Goal: Task Accomplishment & Management: Complete application form

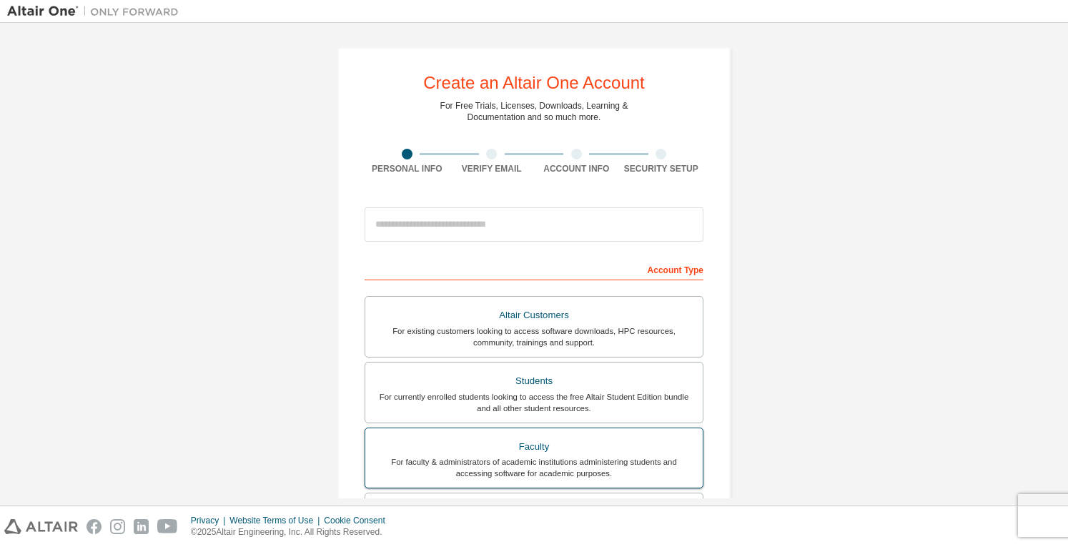
scroll to position [214, 0]
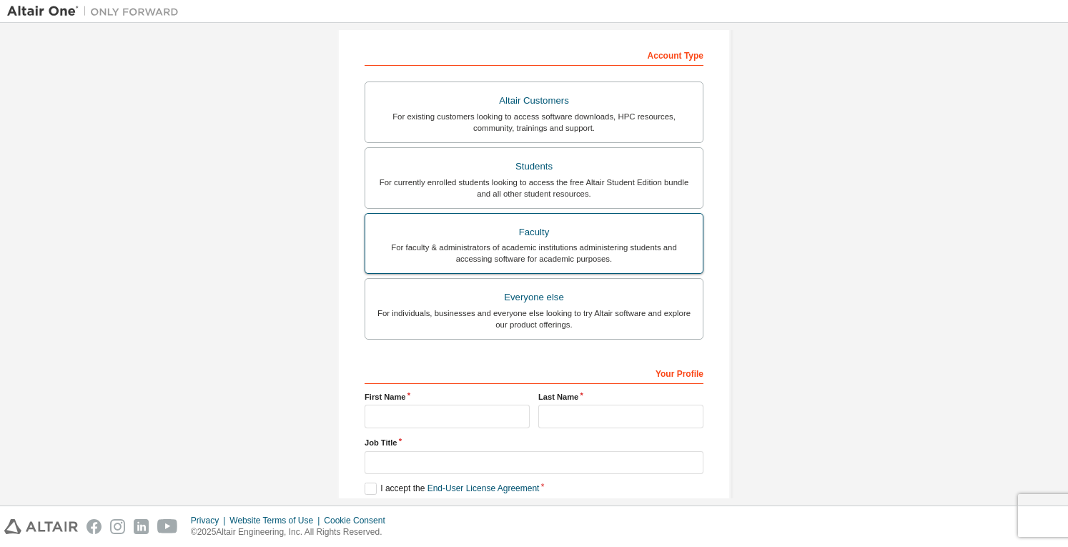
click at [571, 252] on div "For faculty & administrators of academic institutions administering students an…" at bounding box center [534, 253] width 320 height 23
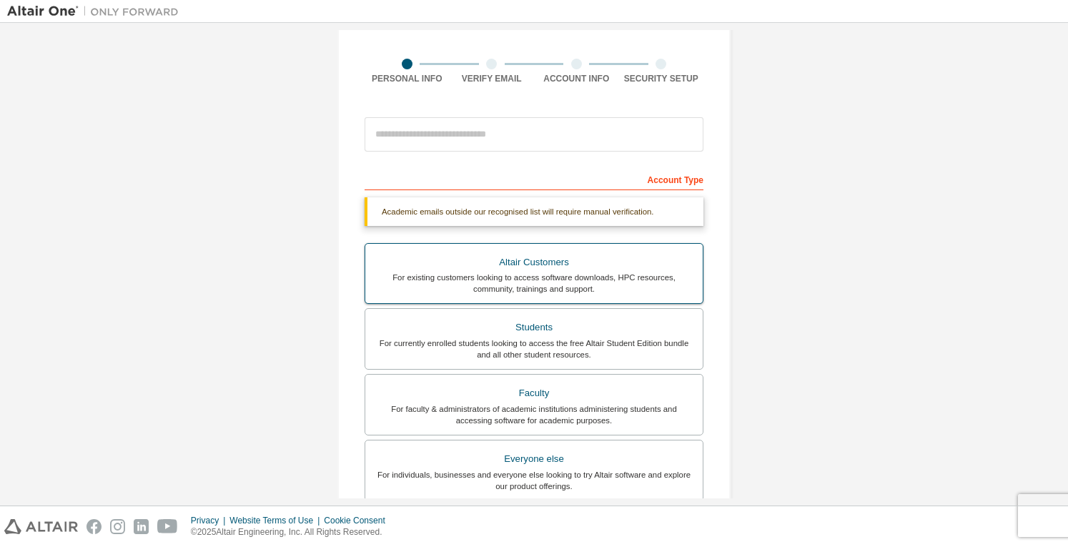
scroll to position [0, 0]
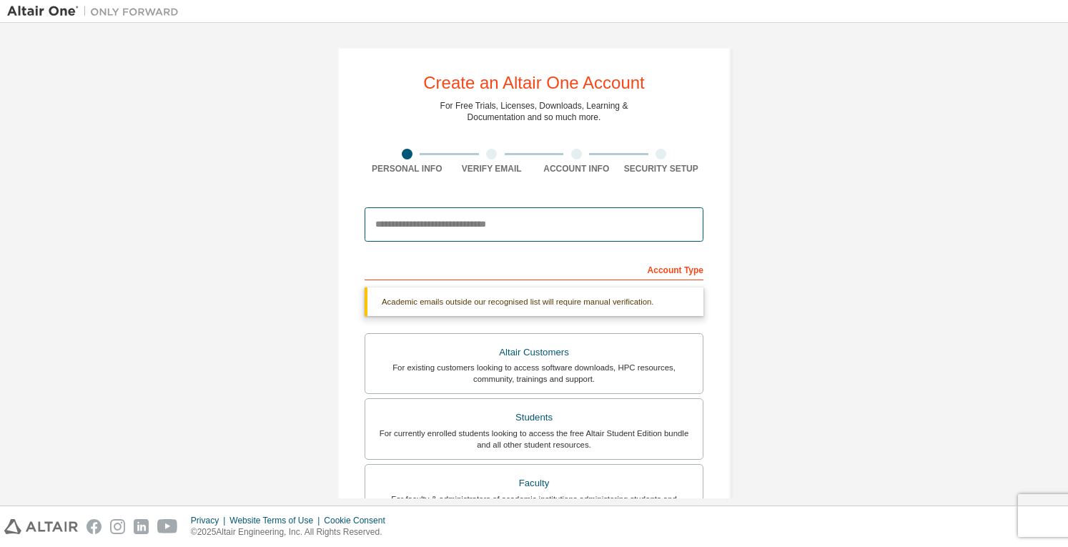
click at [463, 227] on input "email" at bounding box center [534, 224] width 339 height 34
type input "**********"
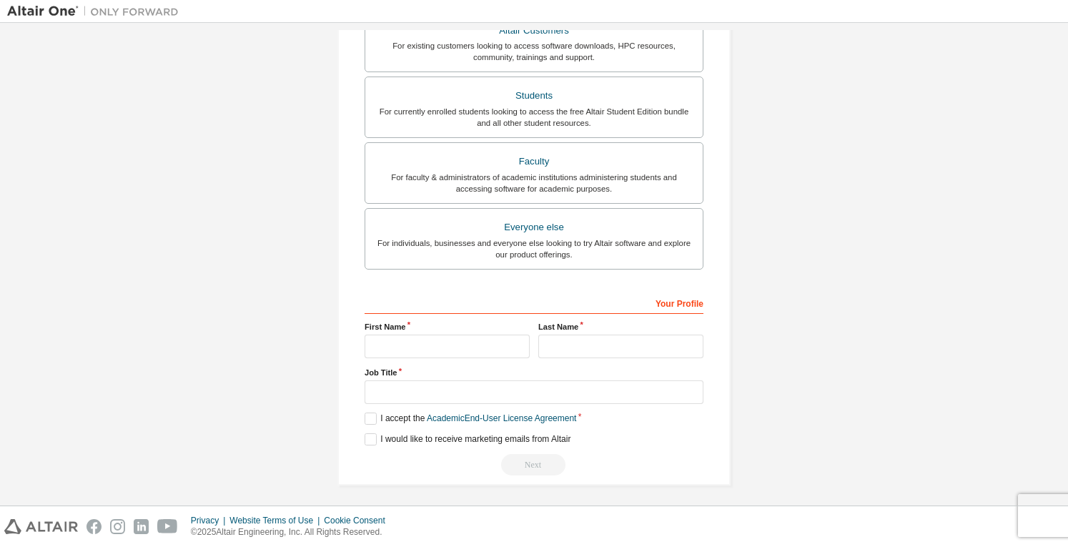
scroll to position [285, 0]
click at [468, 335] on input "text" at bounding box center [447, 347] width 165 height 24
type input "*******"
type input "*"
click at [418, 390] on input "text" at bounding box center [534, 393] width 339 height 24
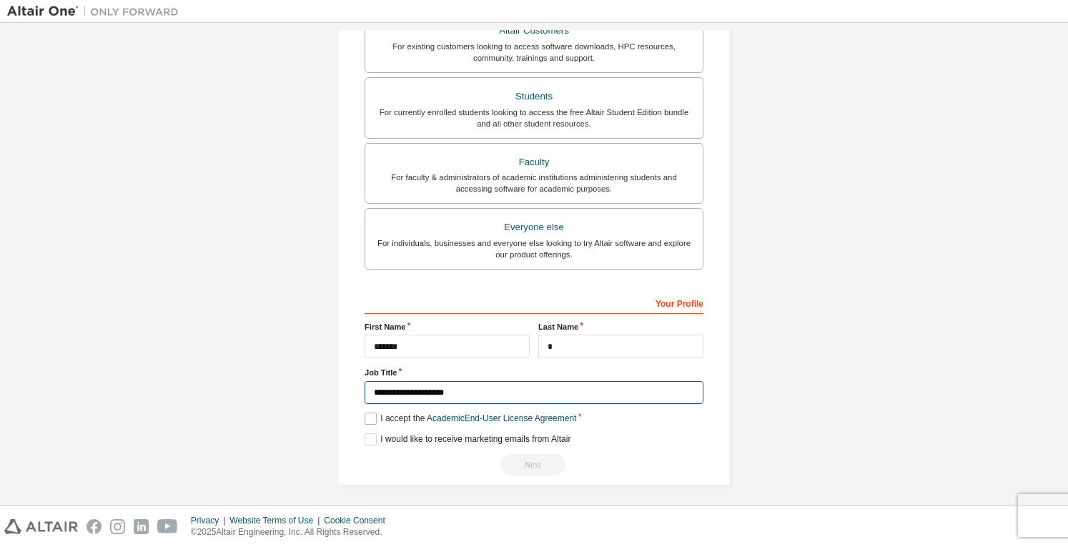
type input "**********"
click at [401, 420] on label "I accept the Academic End-User License Agreement" at bounding box center [471, 419] width 212 height 12
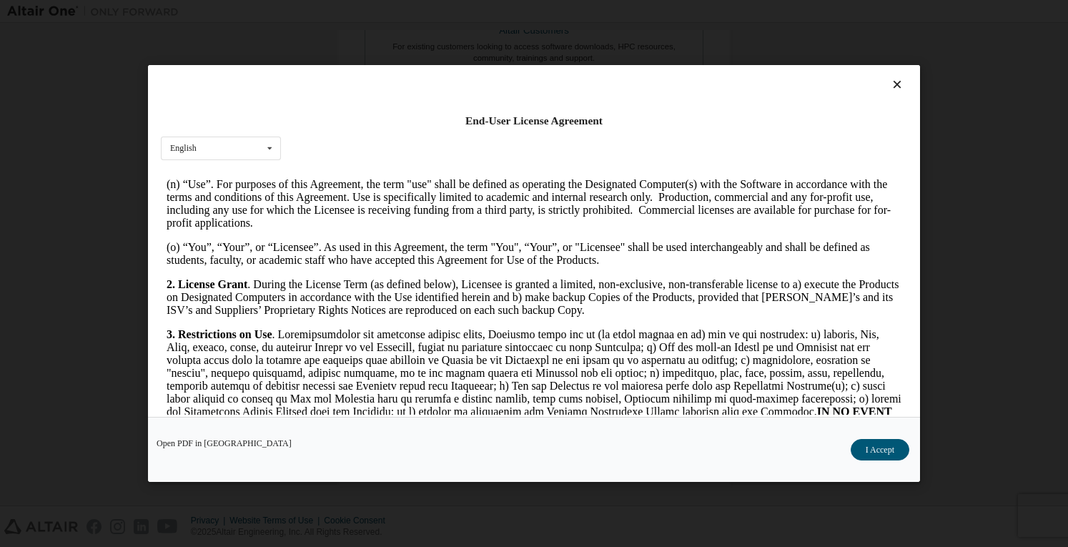
scroll to position [929, 0]
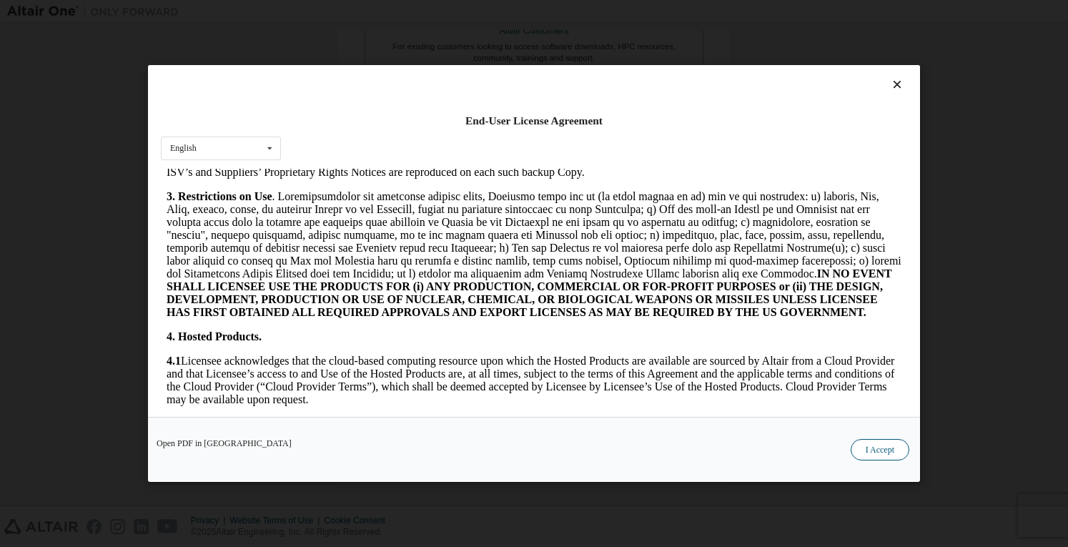
click at [878, 450] on button "I Accept" at bounding box center [880, 449] width 59 height 21
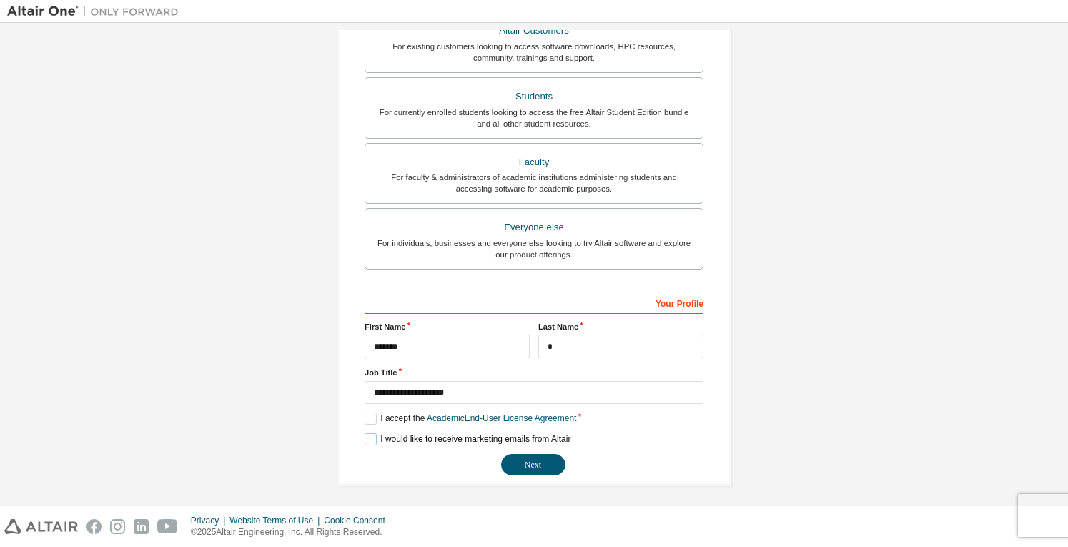
click at [370, 440] on label "I would like to receive marketing emails from Altair" at bounding box center [468, 439] width 206 height 12
click at [534, 454] on button "Next" at bounding box center [533, 464] width 64 height 21
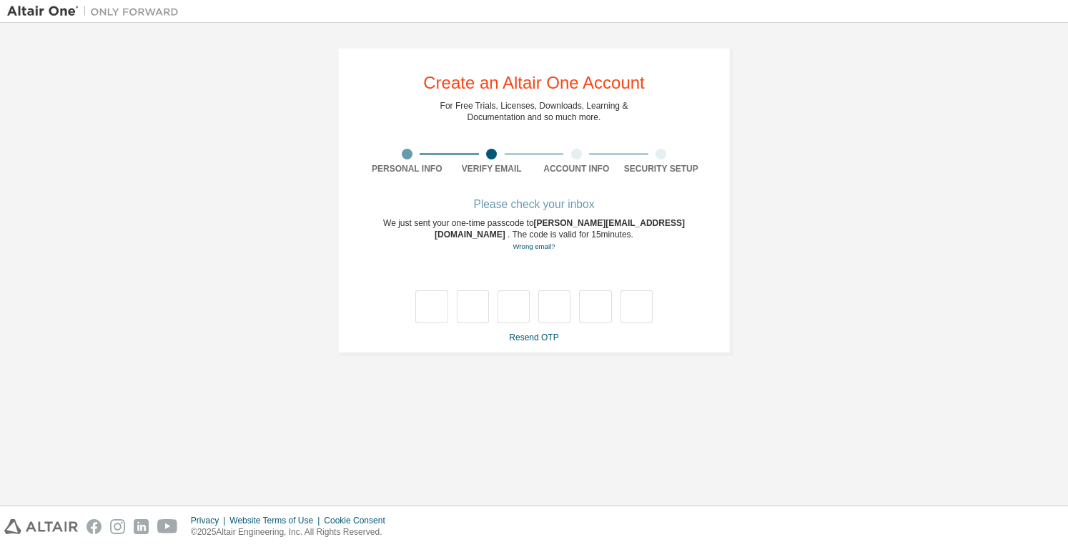
scroll to position [0, 0]
type input "*"
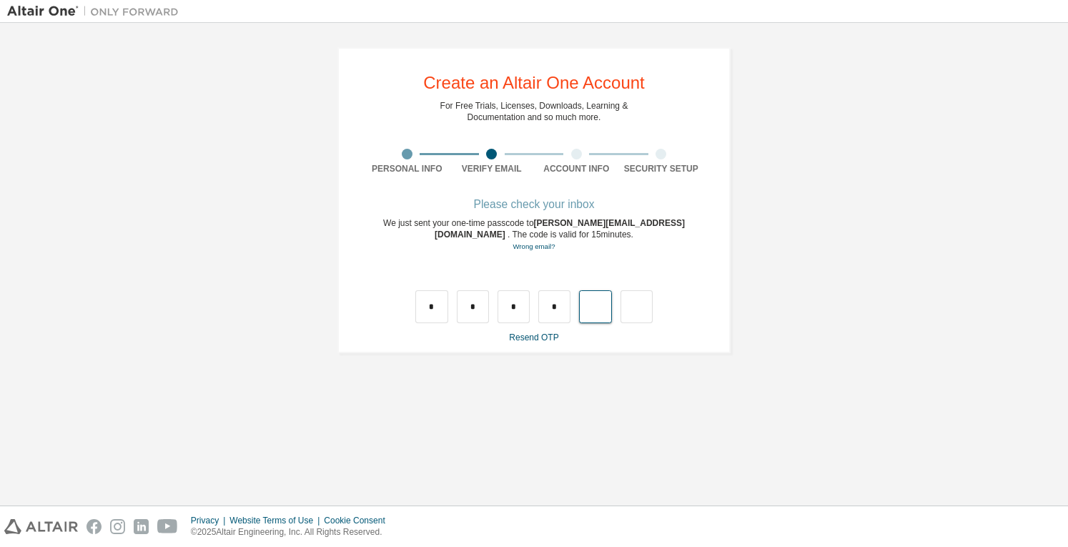
type input "*"
